Goal: Find specific page/section: Find specific page/section

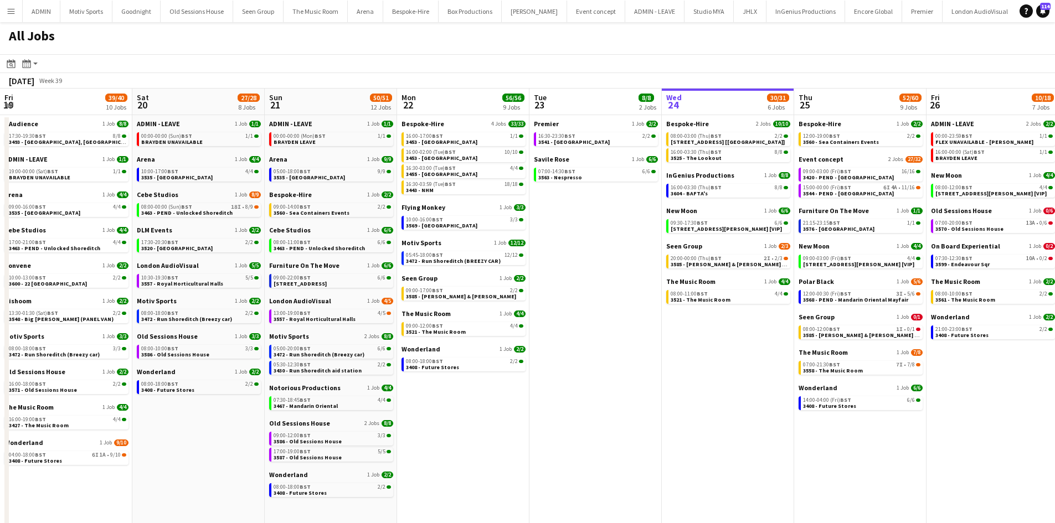
scroll to position [0, 560]
